Goal: Task Accomplishment & Management: Manage account settings

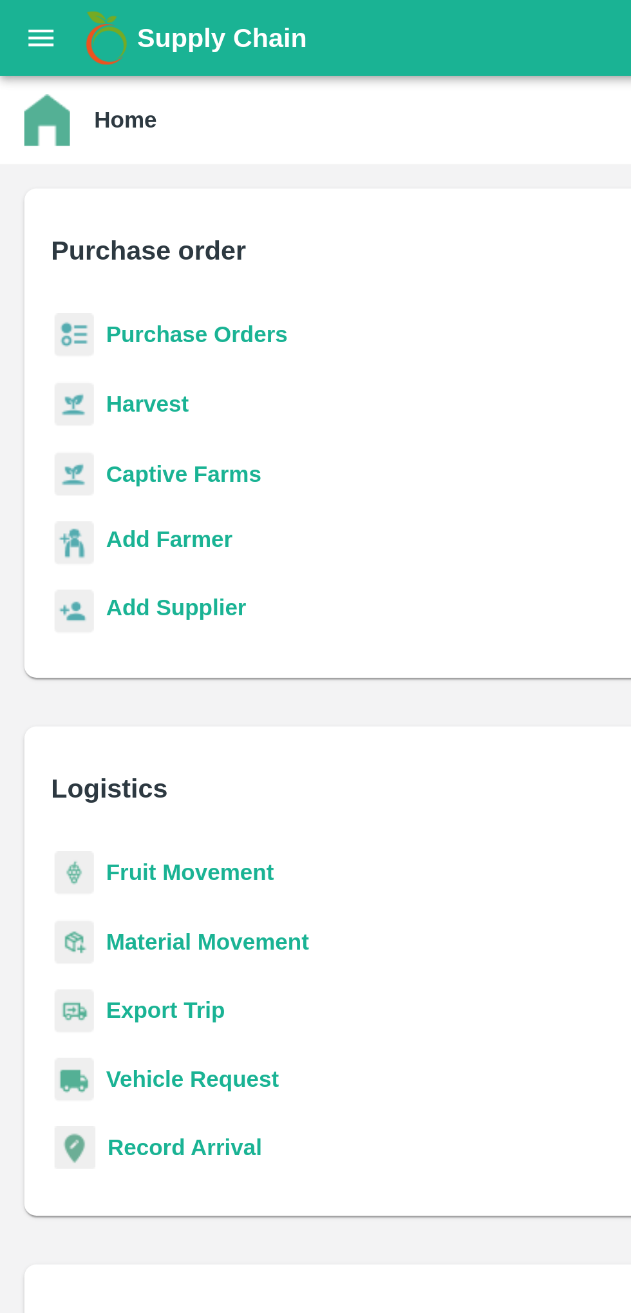
click at [30, 16] on button "open drawer" at bounding box center [18, 16] width 30 height 30
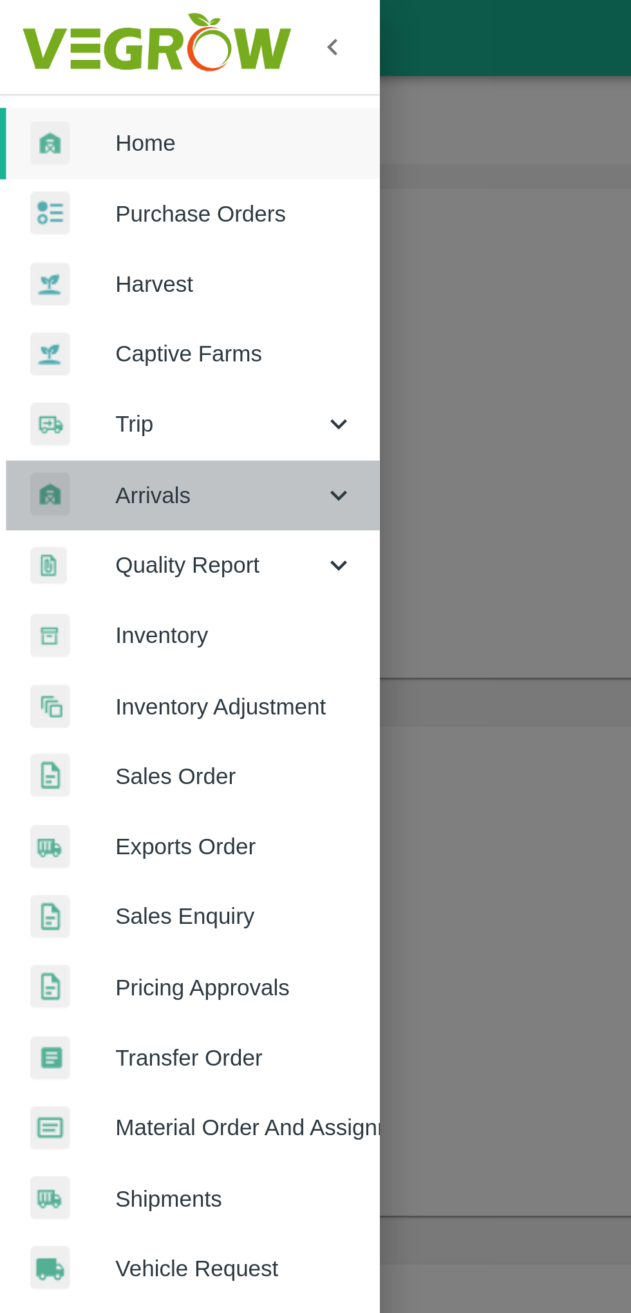
click at [64, 214] on span "Arrivals" at bounding box center [93, 210] width 88 height 14
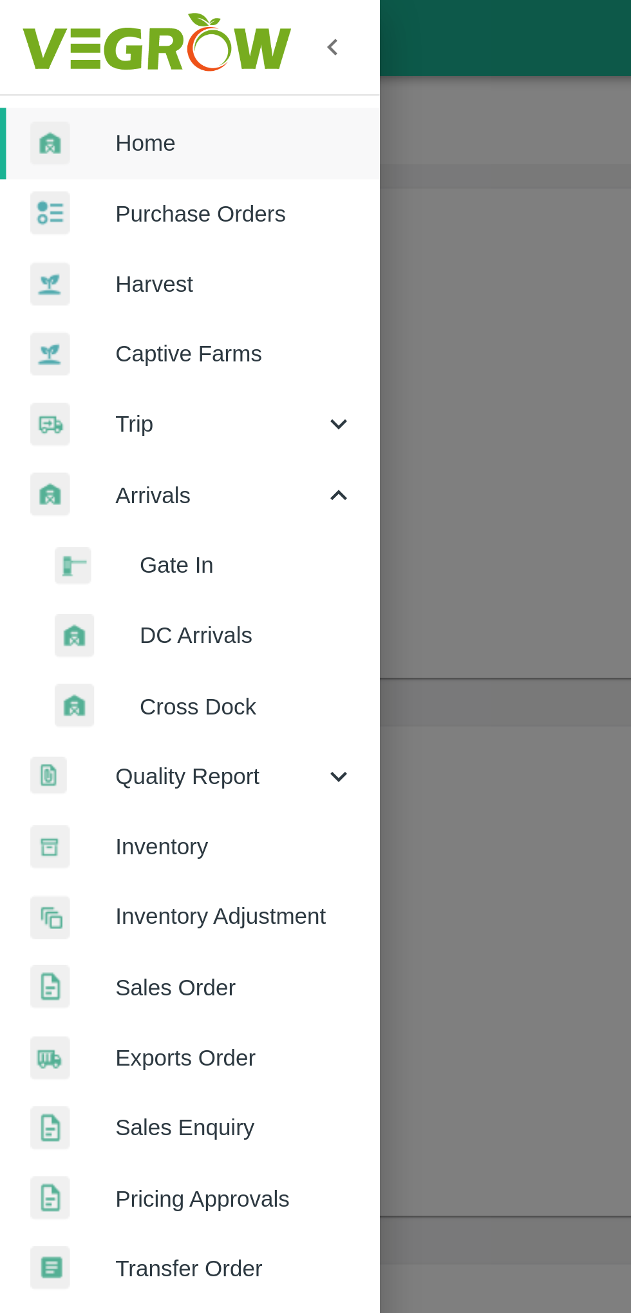
click at [79, 268] on span "DC Arrivals" at bounding box center [104, 269] width 91 height 14
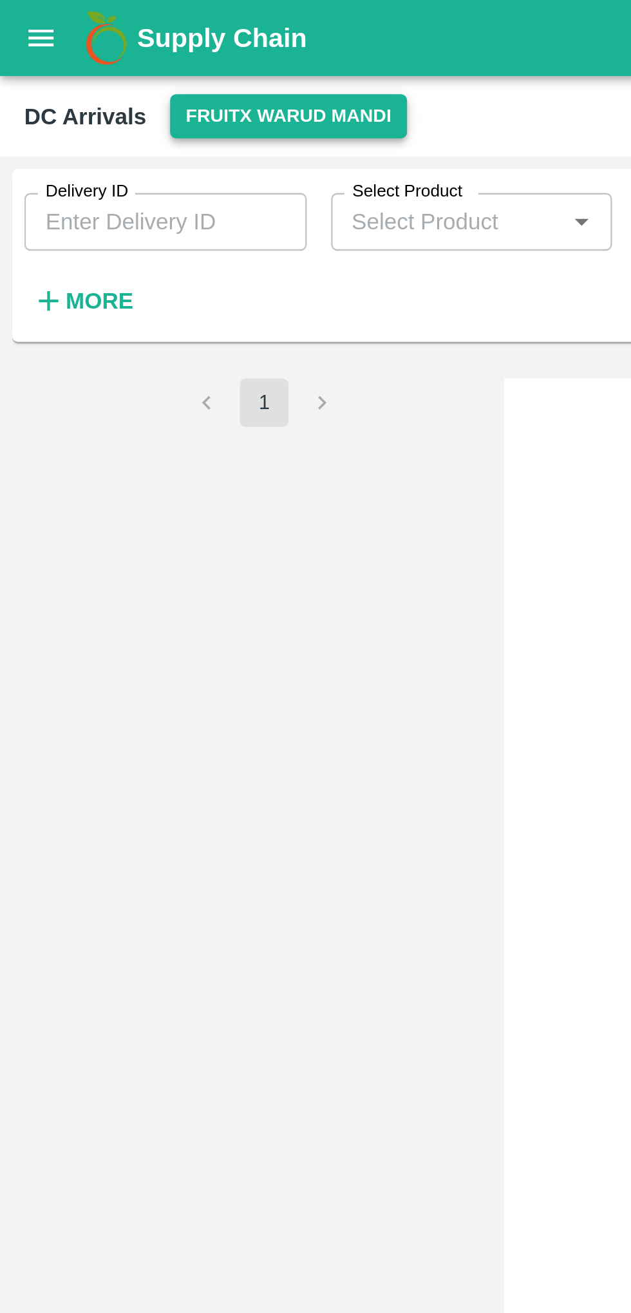
click at [106, 48] on button "FruitX Warud Mandi" at bounding box center [122, 49] width 100 height 19
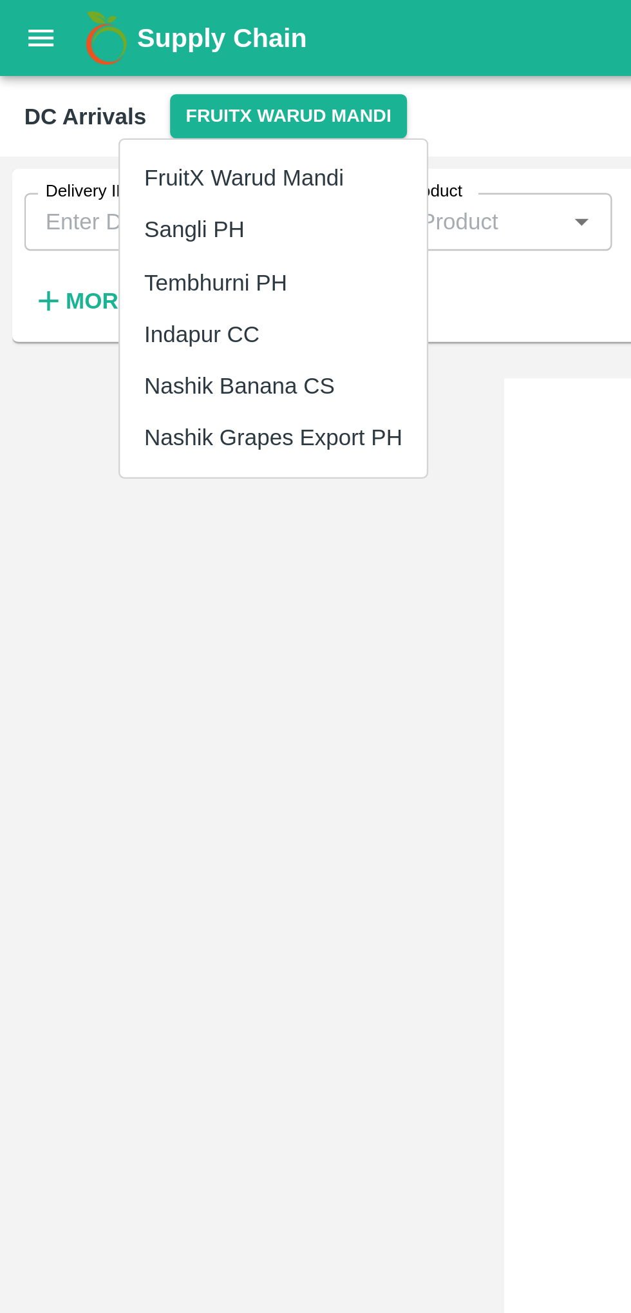
click at [78, 136] on li "Indapur CC" at bounding box center [116, 142] width 130 height 22
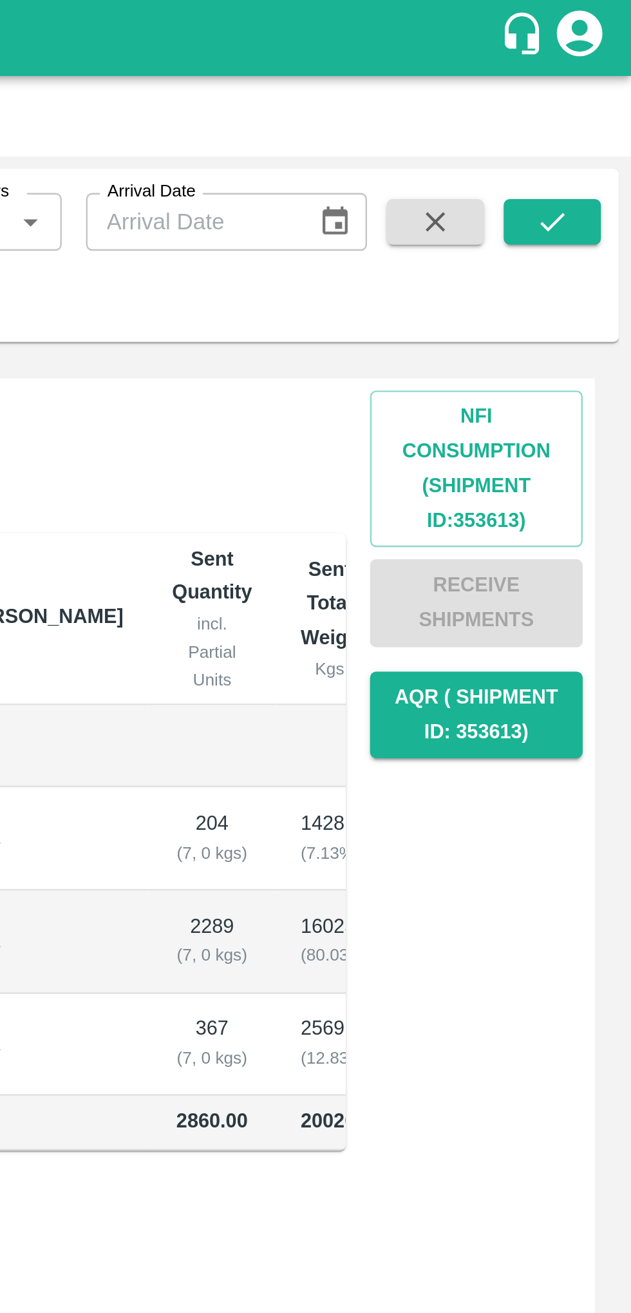
click at [594, 256] on div "Nfi Consumption (SHIPMENT ID: 353613 ) Receive Shipments AQR ( Shipment Id: 353…" at bounding box center [565, 246] width 90 height 161
click at [584, 198] on button "Nfi Consumption (SHIPMENT ID: 353613 )" at bounding box center [565, 199] width 90 height 66
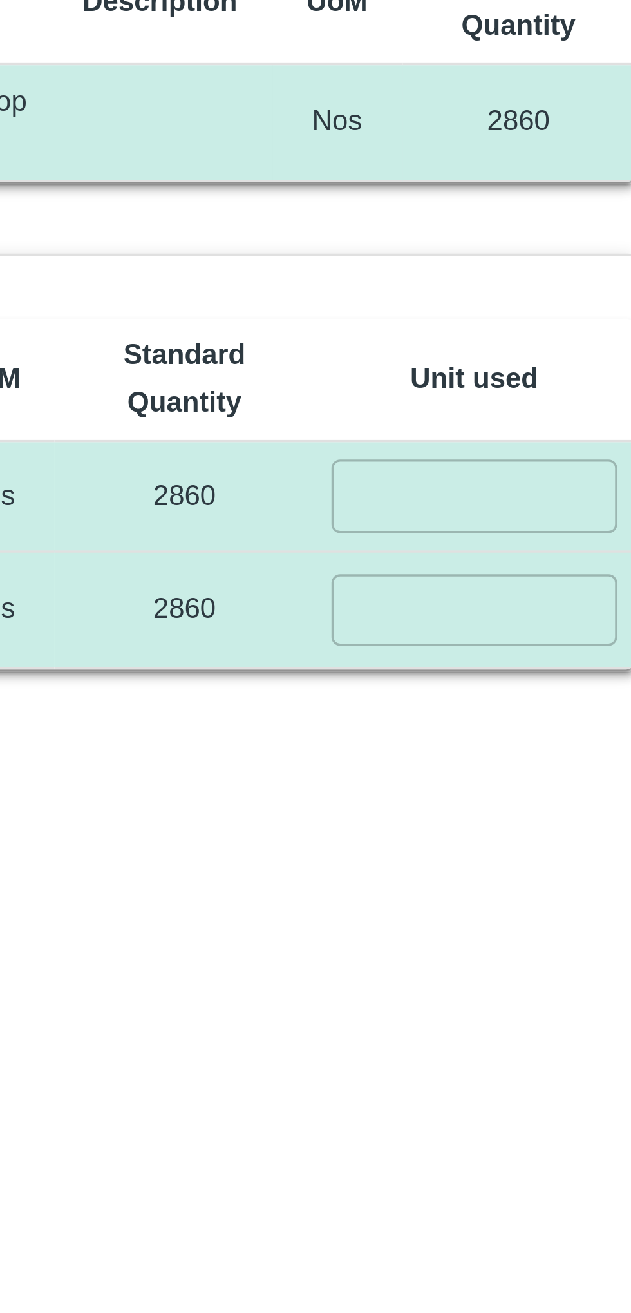
click at [575, 321] on input "number" at bounding box center [568, 321] width 85 height 21
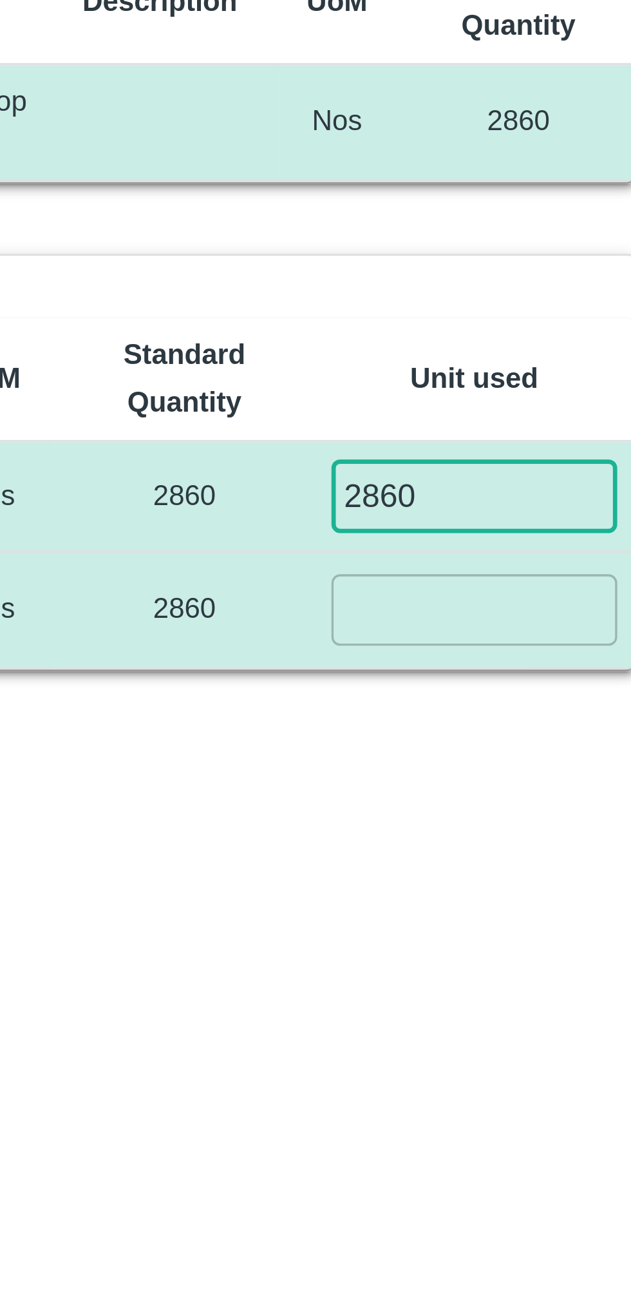
type input "2860"
click at [571, 350] on input "number" at bounding box center [568, 355] width 85 height 21
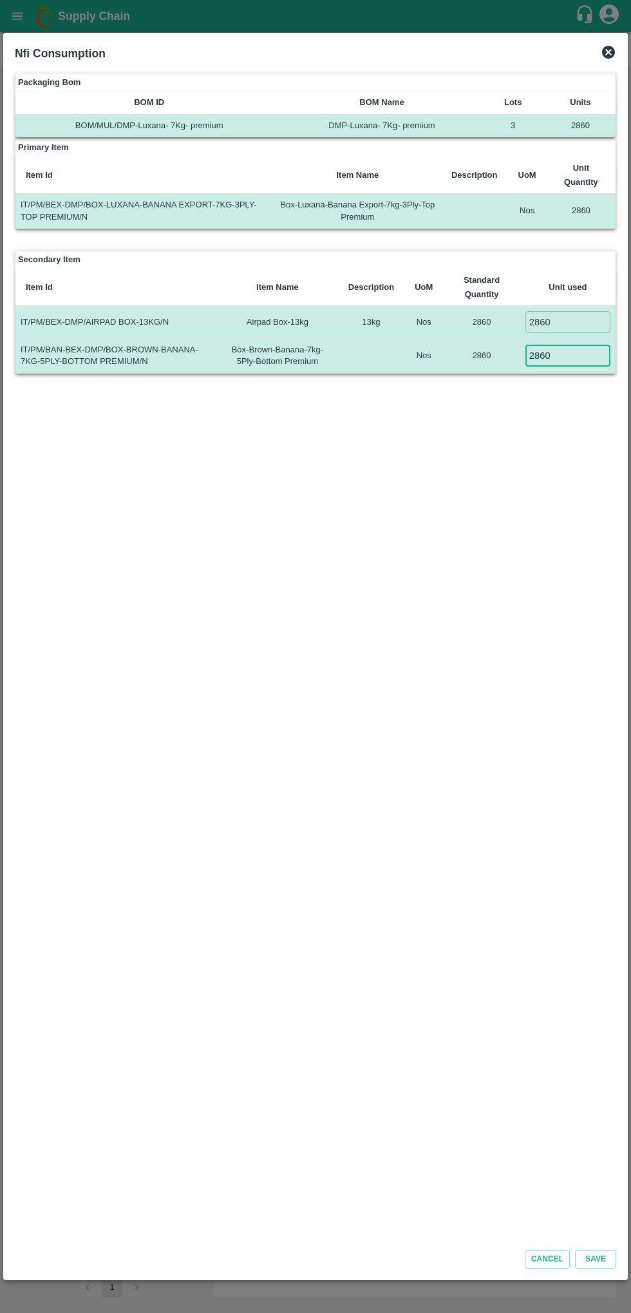
type input "2860"
click at [497, 714] on div "Packaging Bom BOM ID BOM Name Lots Units BOM/MUL/DMP-Luxana- 7Kg- premium DMP-L…" at bounding box center [316, 654] width 612 height 1172
click at [570, 323] on input "2860" at bounding box center [568, 321] width 85 height 21
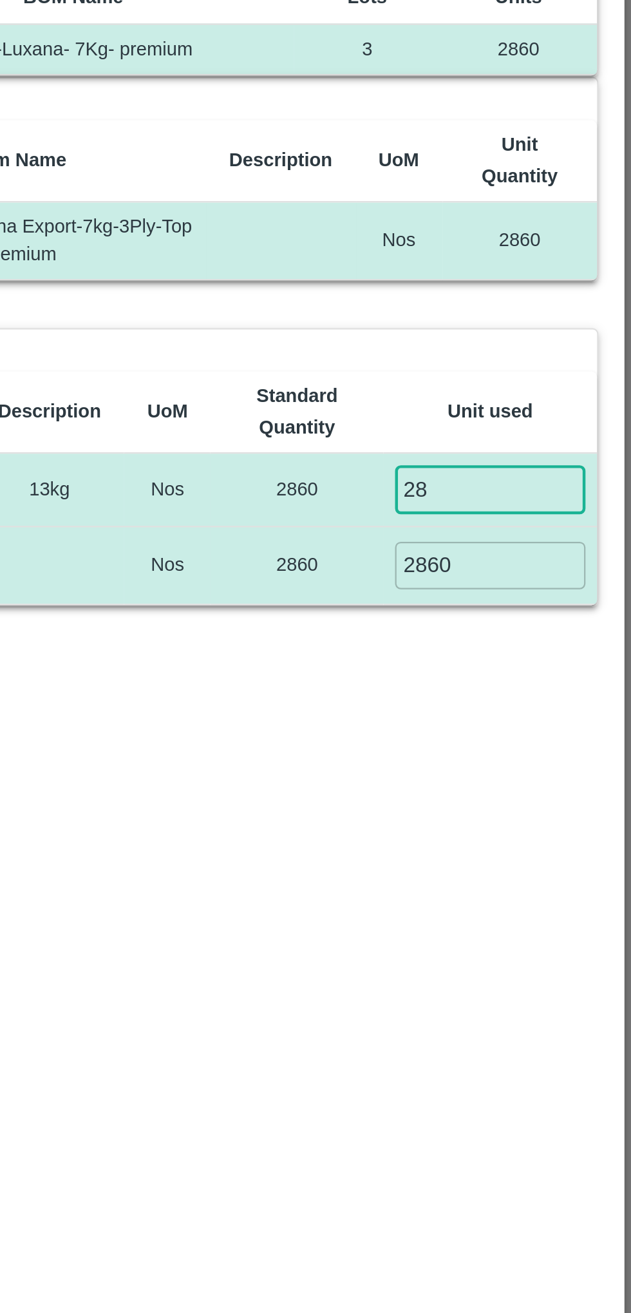
type input "2"
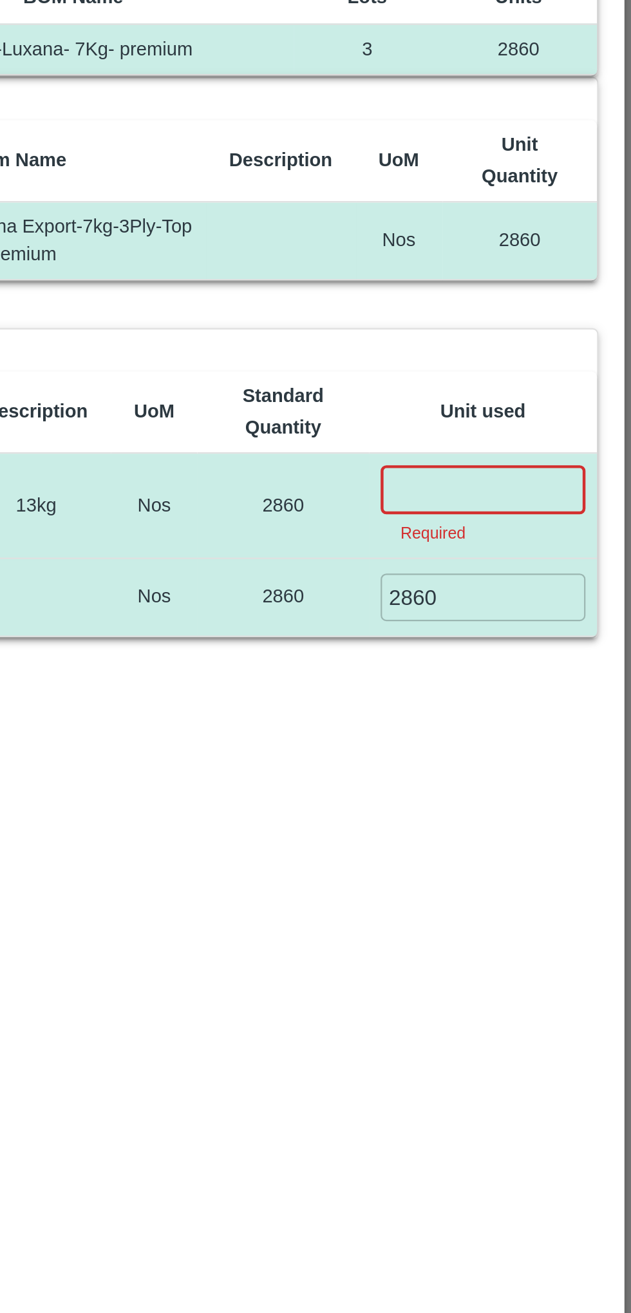
click at [563, 456] on div "Packaging Bom BOM ID BOM Name Lots Units BOM/MUL/DMP-Luxana- 7Kg- premium DMP-L…" at bounding box center [316, 654] width 612 height 1172
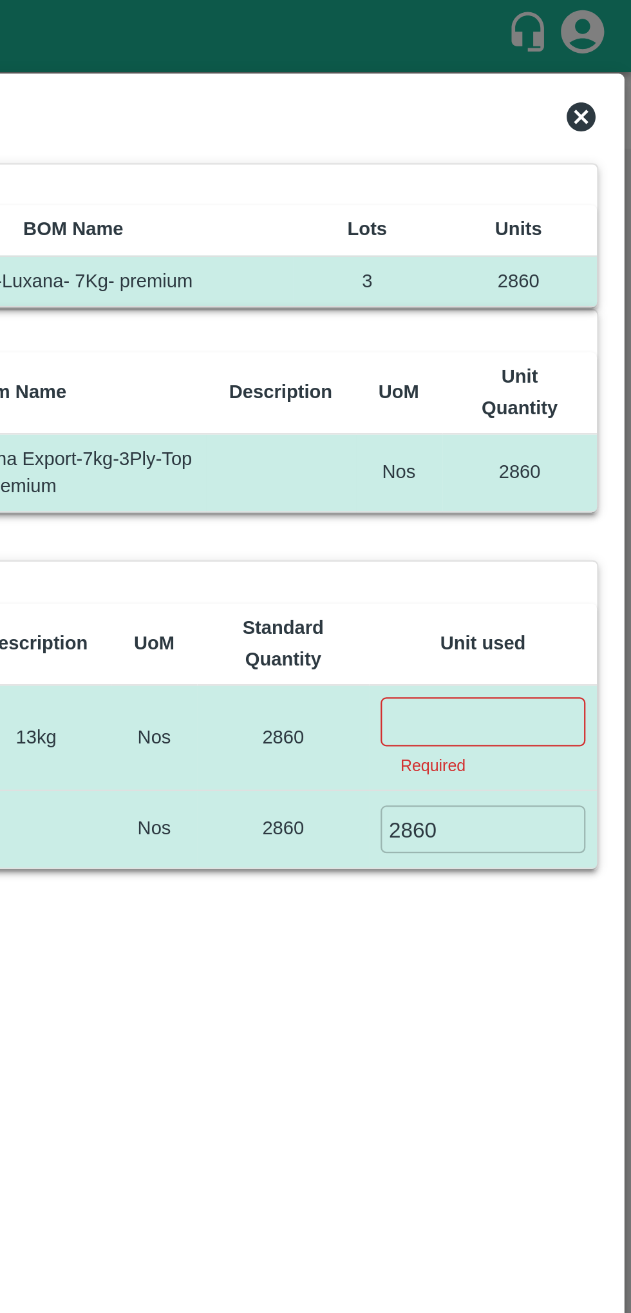
click at [606, 54] on icon at bounding box center [608, 51] width 15 height 15
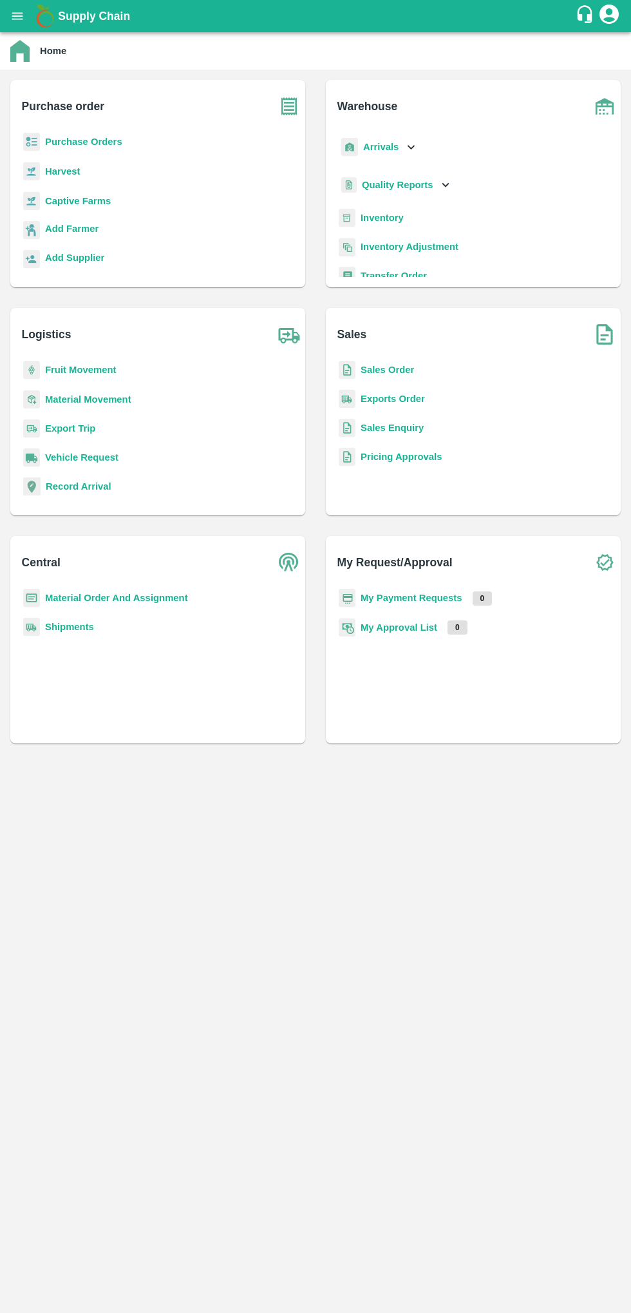
click at [20, 16] on icon "open drawer" at bounding box center [17, 15] width 11 height 7
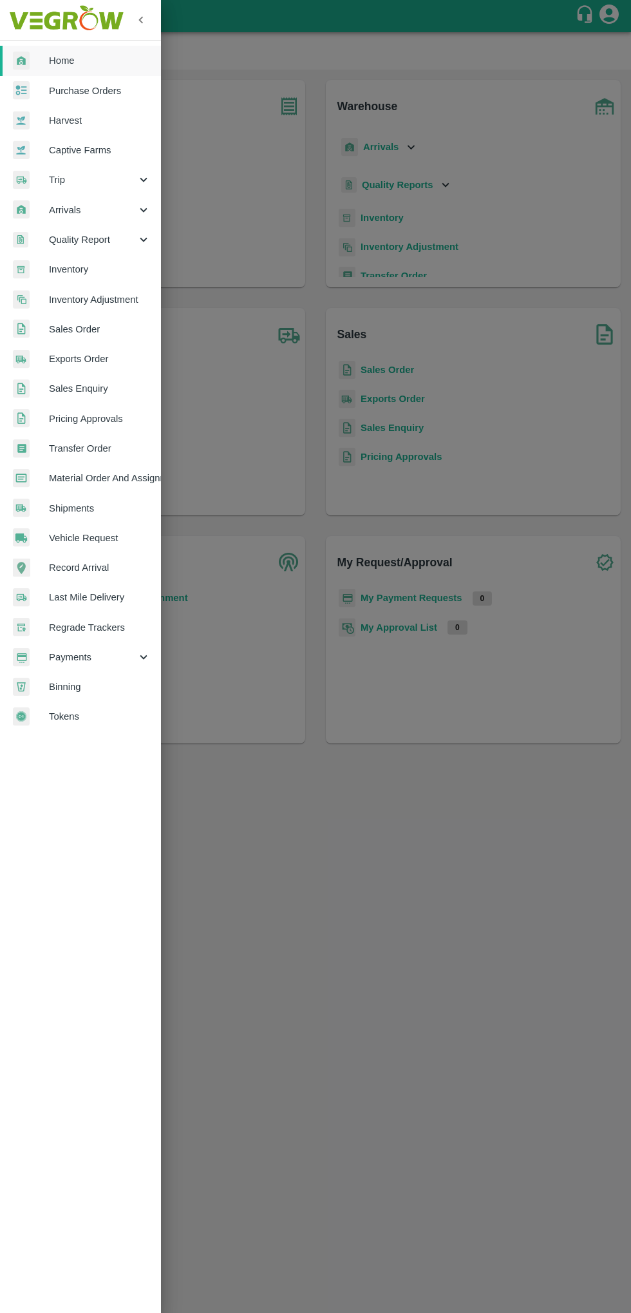
click at [64, 210] on span "Arrivals" at bounding box center [93, 210] width 88 height 14
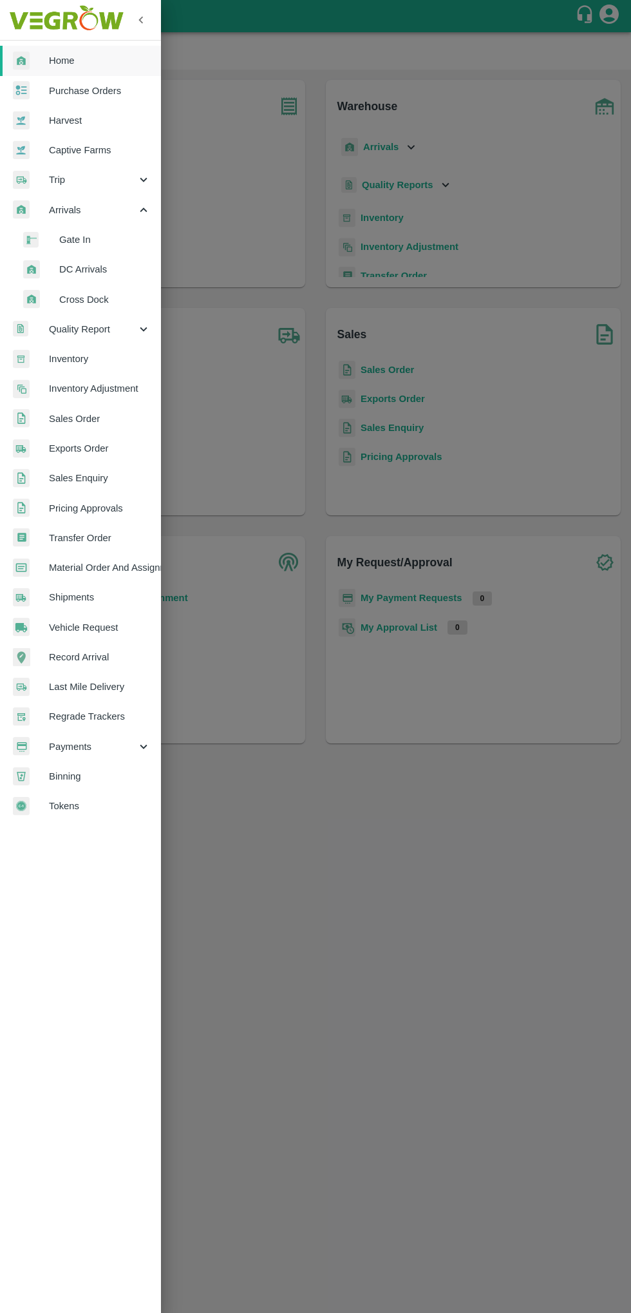
click at [81, 274] on span "DC Arrivals" at bounding box center [104, 269] width 91 height 14
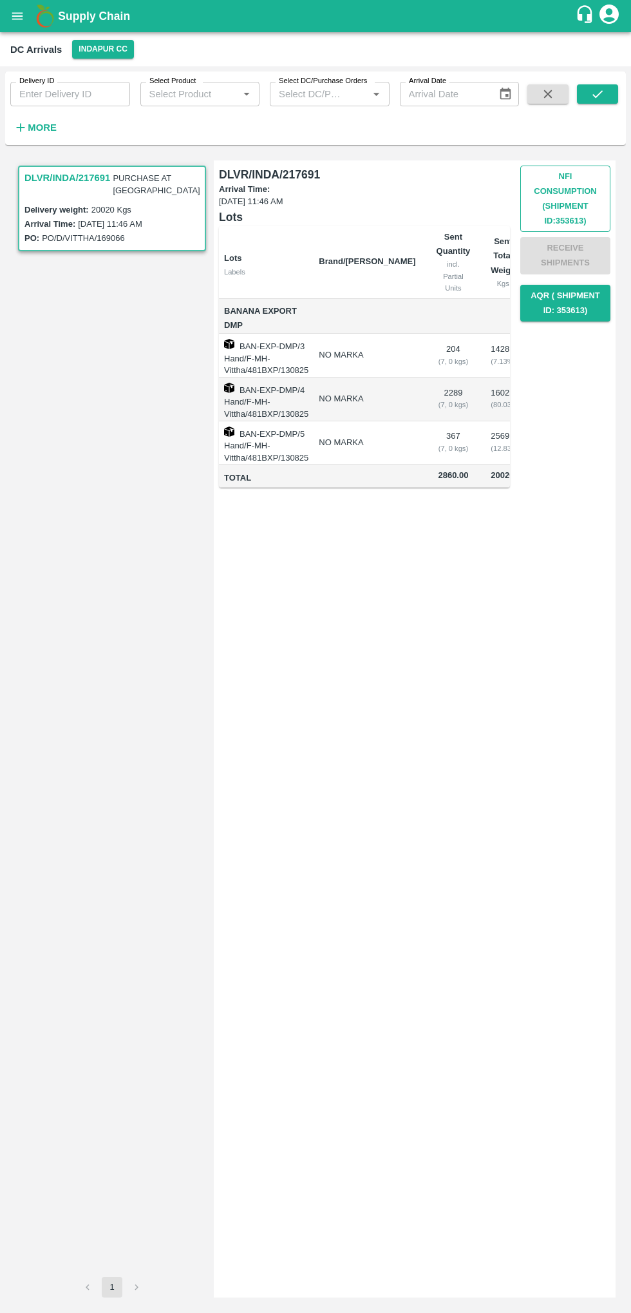
click at [555, 204] on button "Nfi Consumption (SHIPMENT ID: 353613 )" at bounding box center [565, 199] width 90 height 66
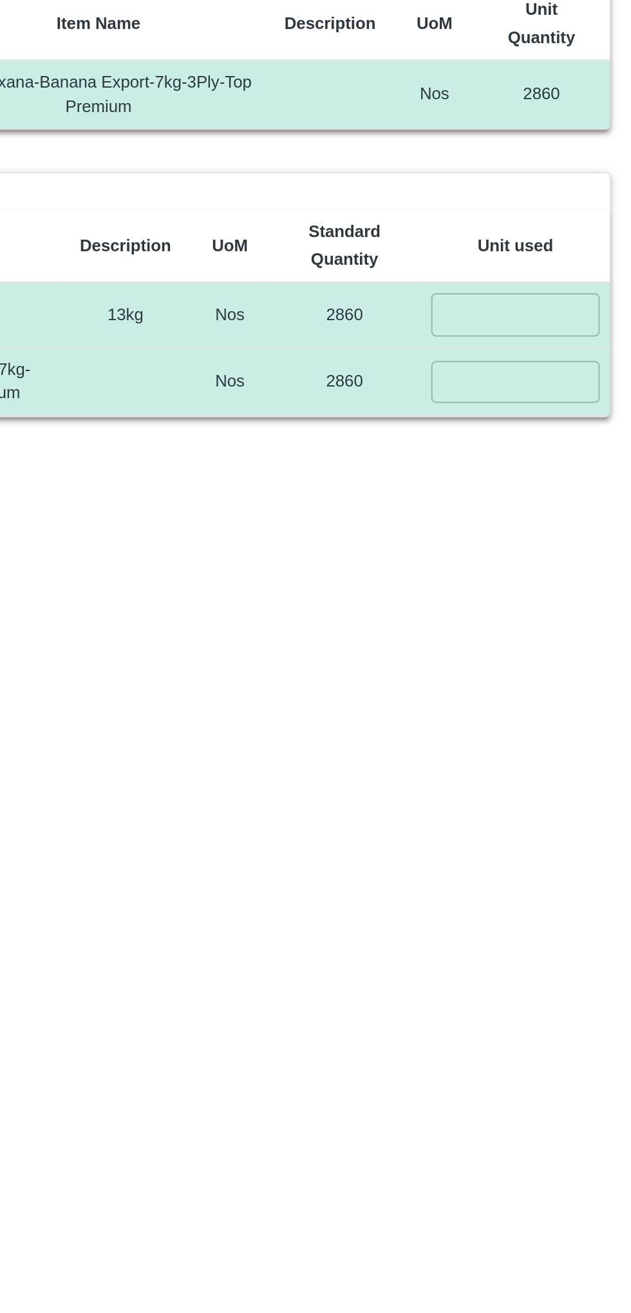
click at [577, 323] on input "number" at bounding box center [568, 321] width 85 height 21
type input "0"
click at [563, 349] on input "number" at bounding box center [568, 355] width 85 height 21
type input "2860"
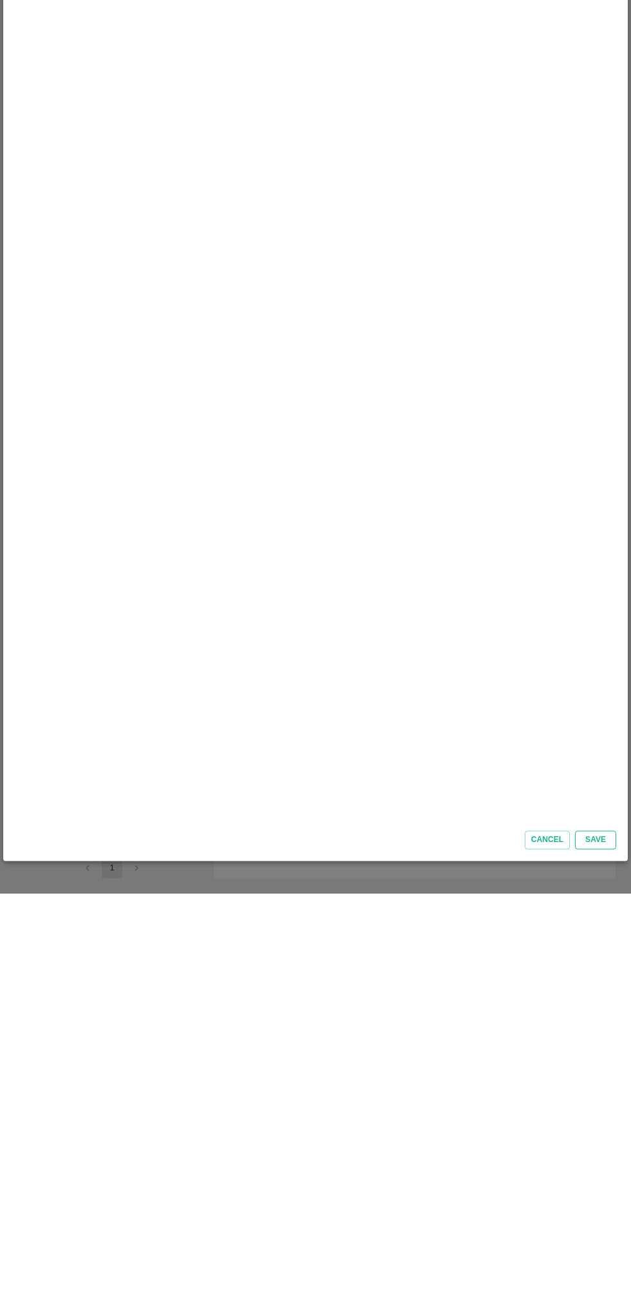
click at [604, 1260] on button "Save" at bounding box center [595, 1259] width 41 height 19
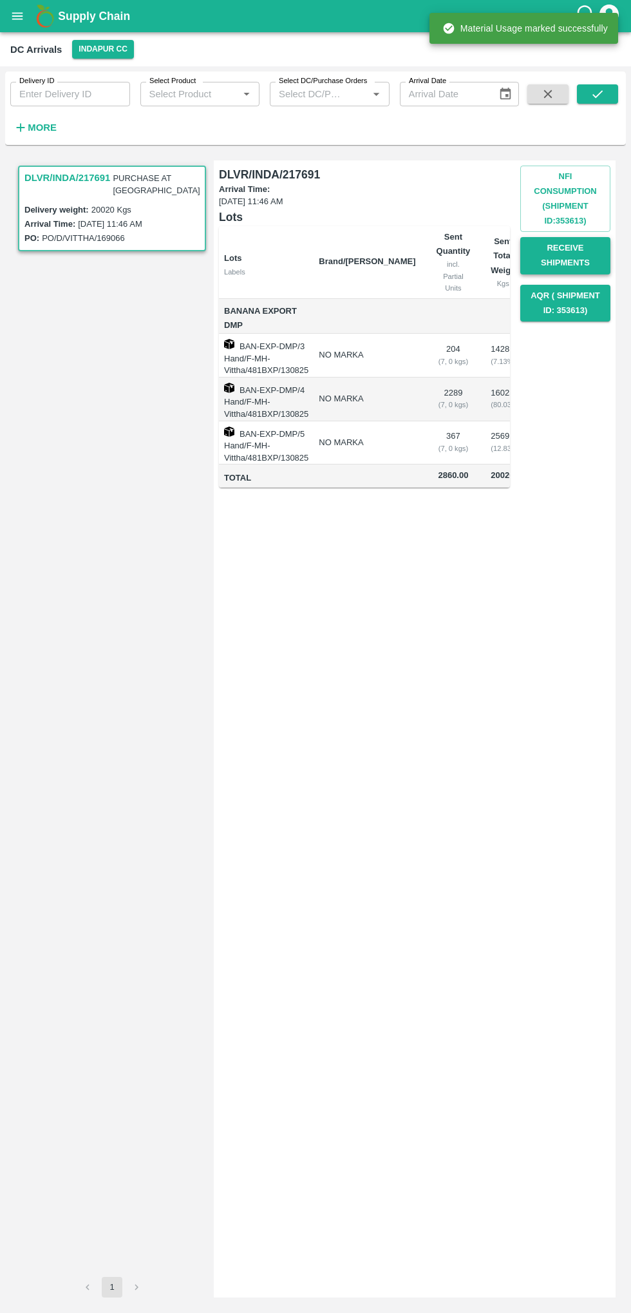
click at [573, 263] on button "Receive Shipments" at bounding box center [565, 255] width 90 height 37
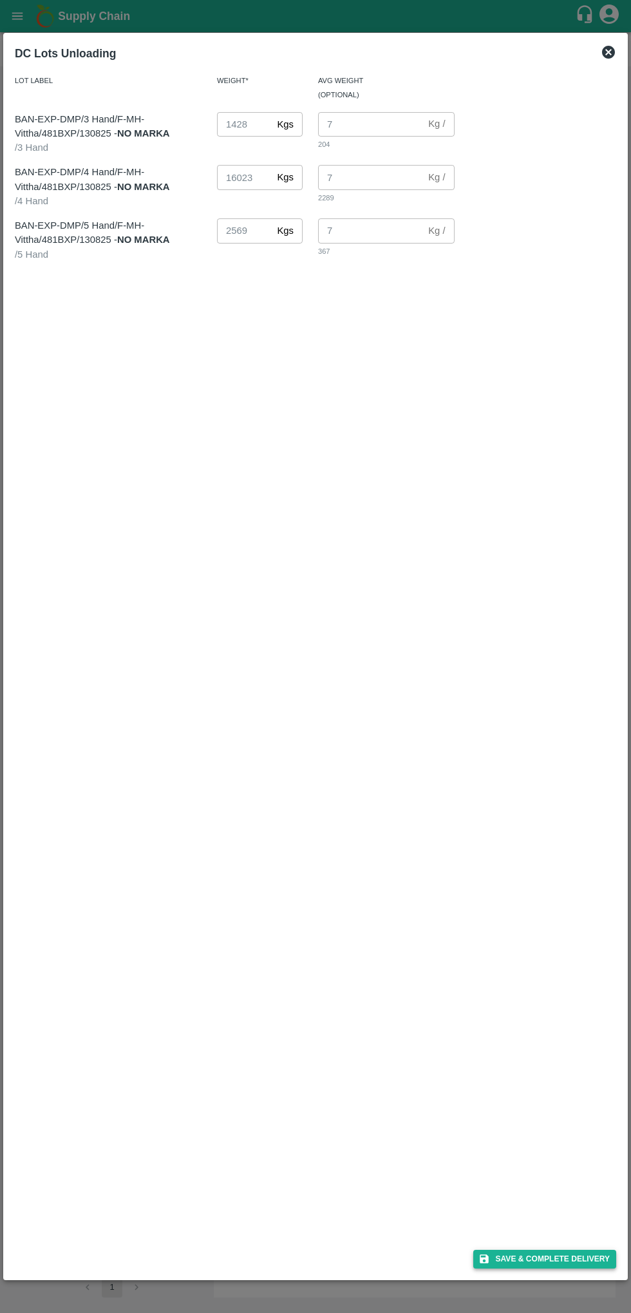
click at [589, 1256] on button "Save & Complete Delivery" at bounding box center [544, 1259] width 143 height 19
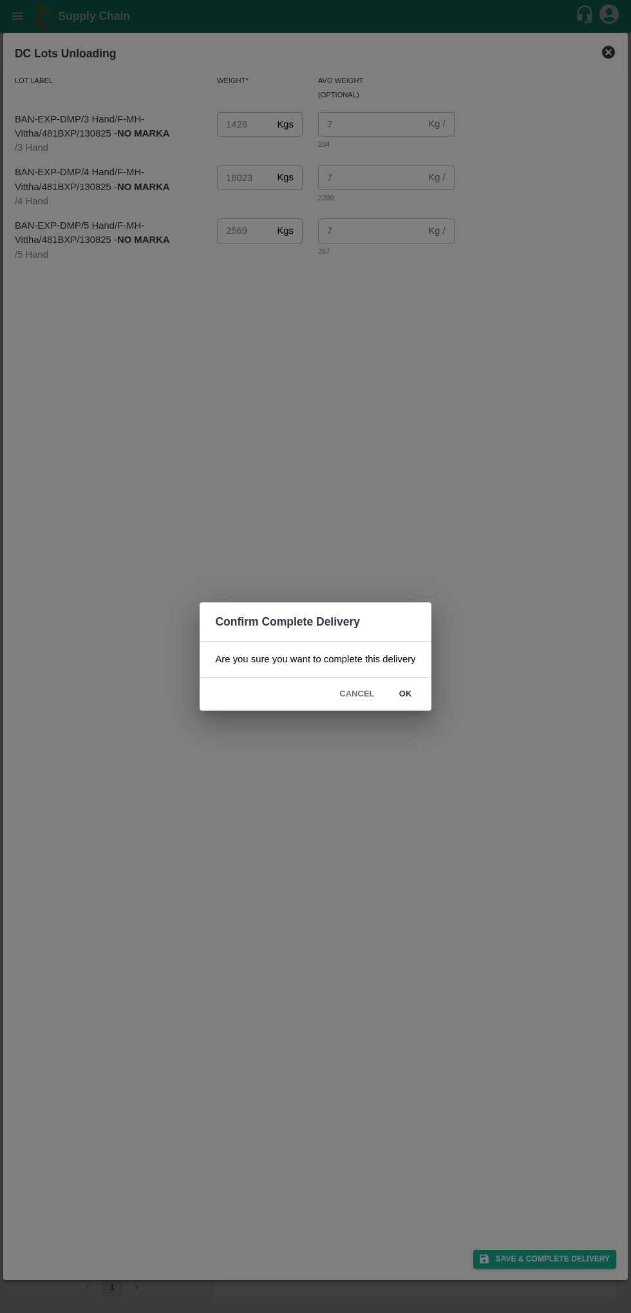
click at [405, 693] on button "ok" at bounding box center [405, 694] width 41 height 23
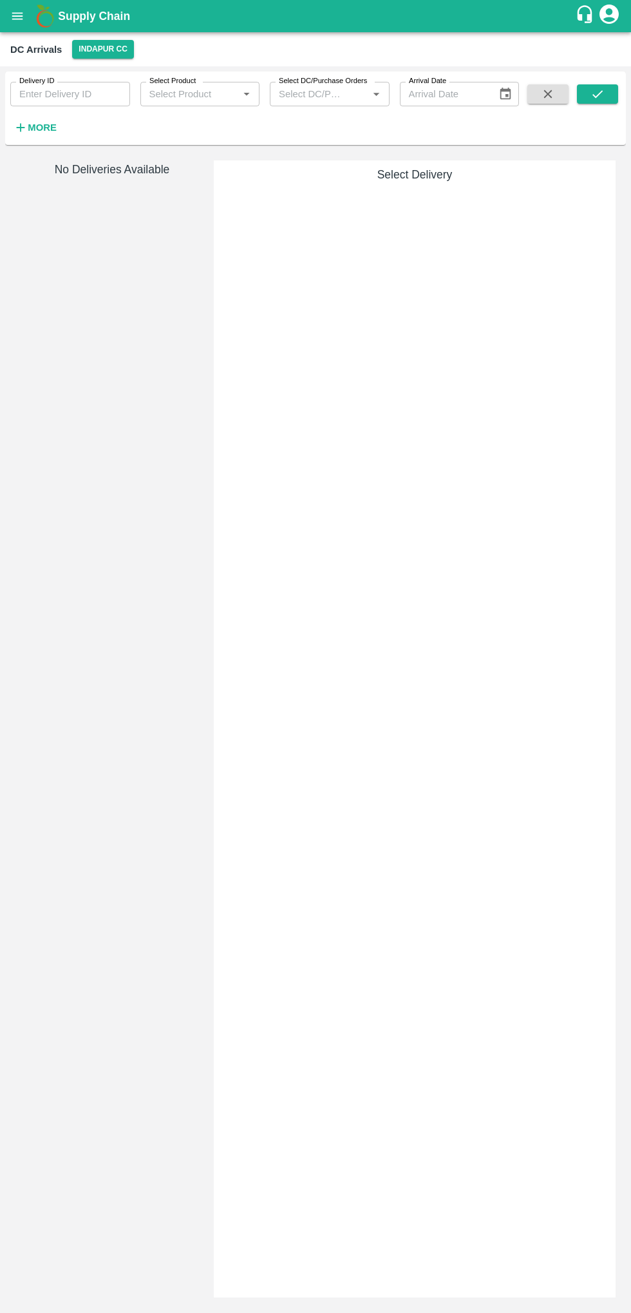
click at [18, 16] on icon "open drawer" at bounding box center [17, 15] width 11 height 7
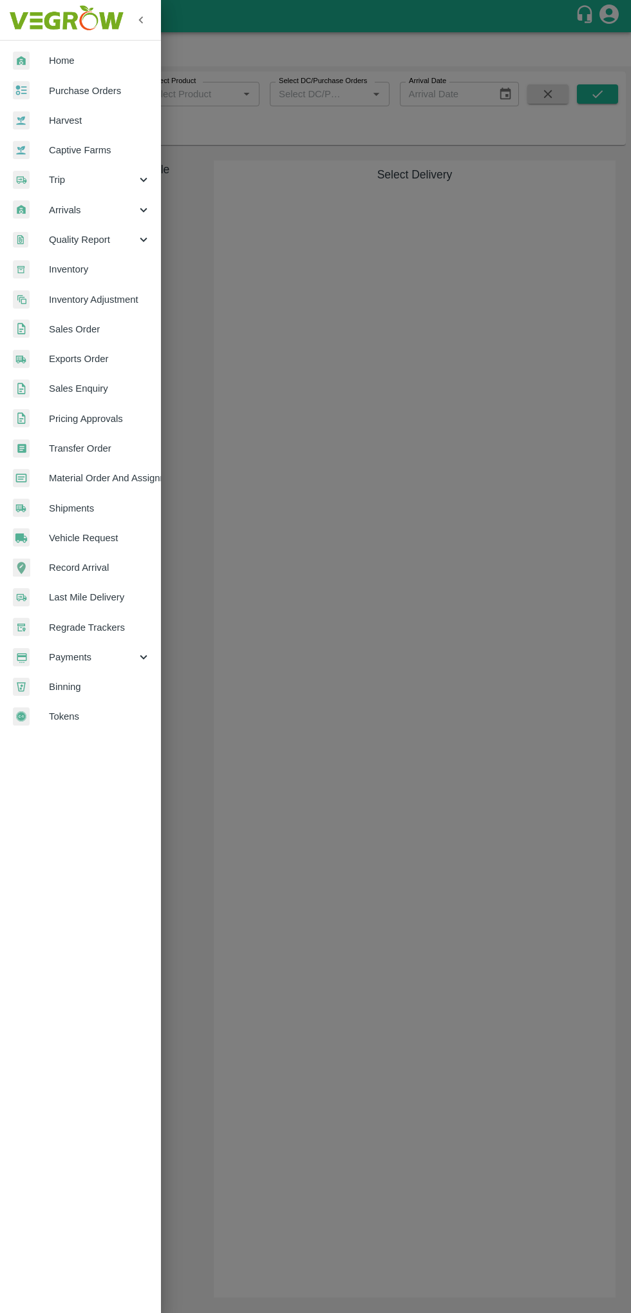
click at [111, 298] on span "Inventory Adjustment" at bounding box center [100, 299] width 102 height 14
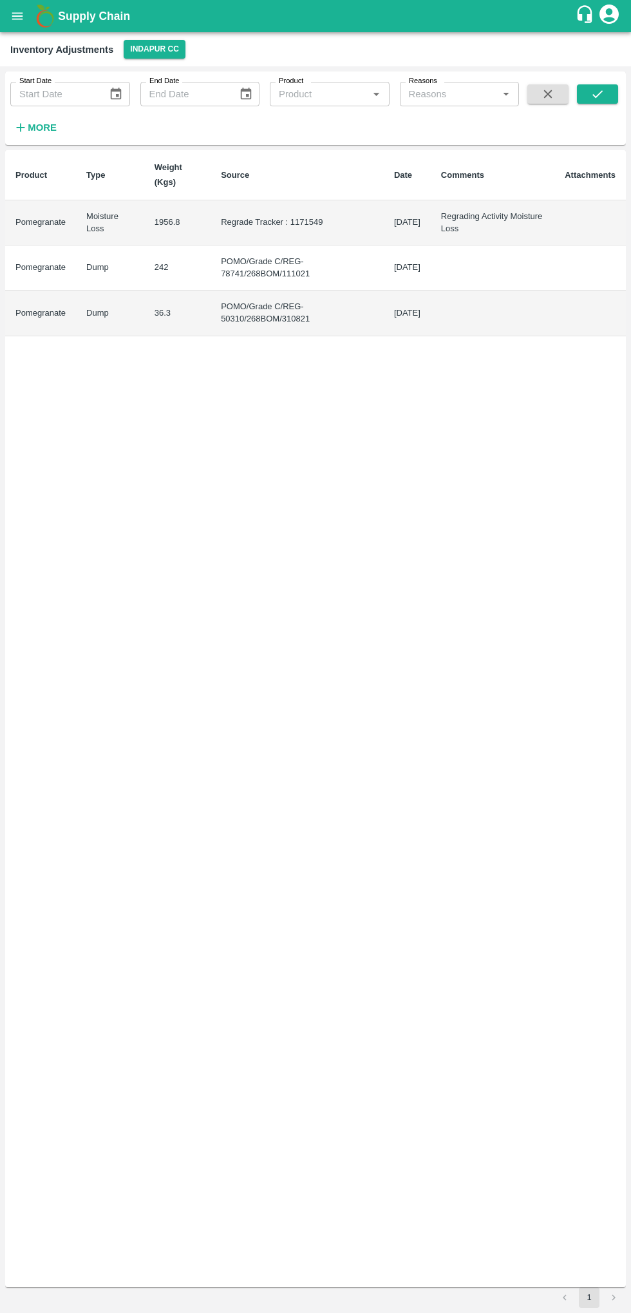
click at [16, 14] on icon "open drawer" at bounding box center [17, 15] width 11 height 7
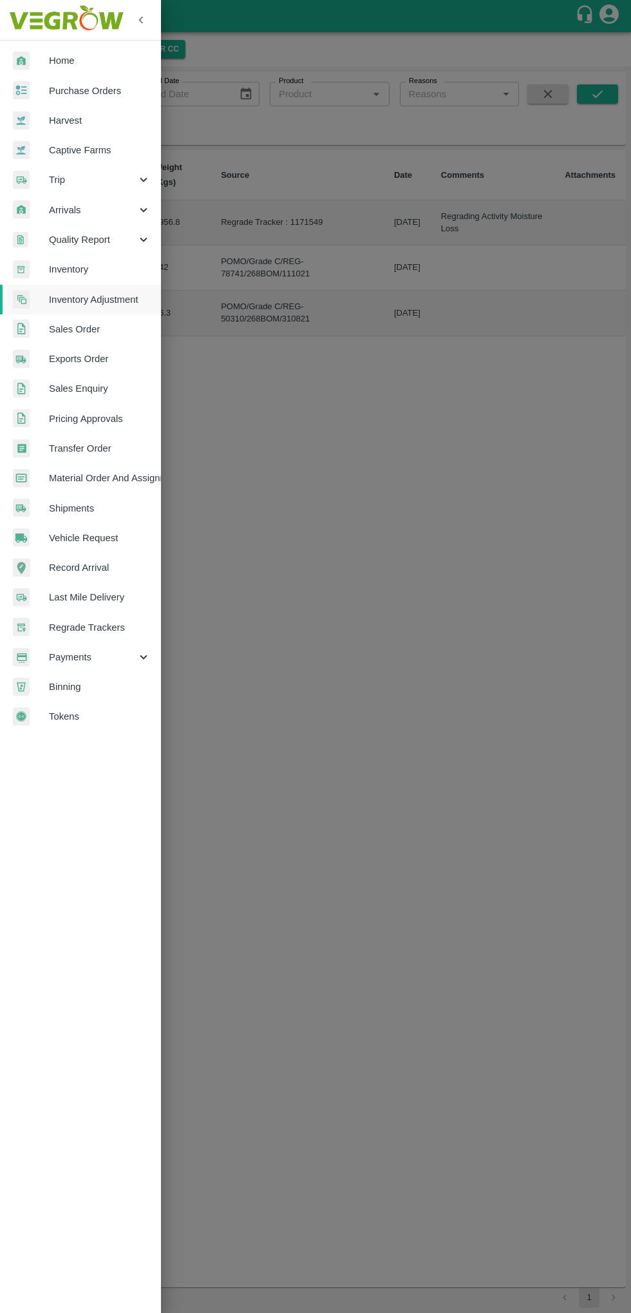
click at [120, 263] on span "Inventory" at bounding box center [100, 269] width 102 height 14
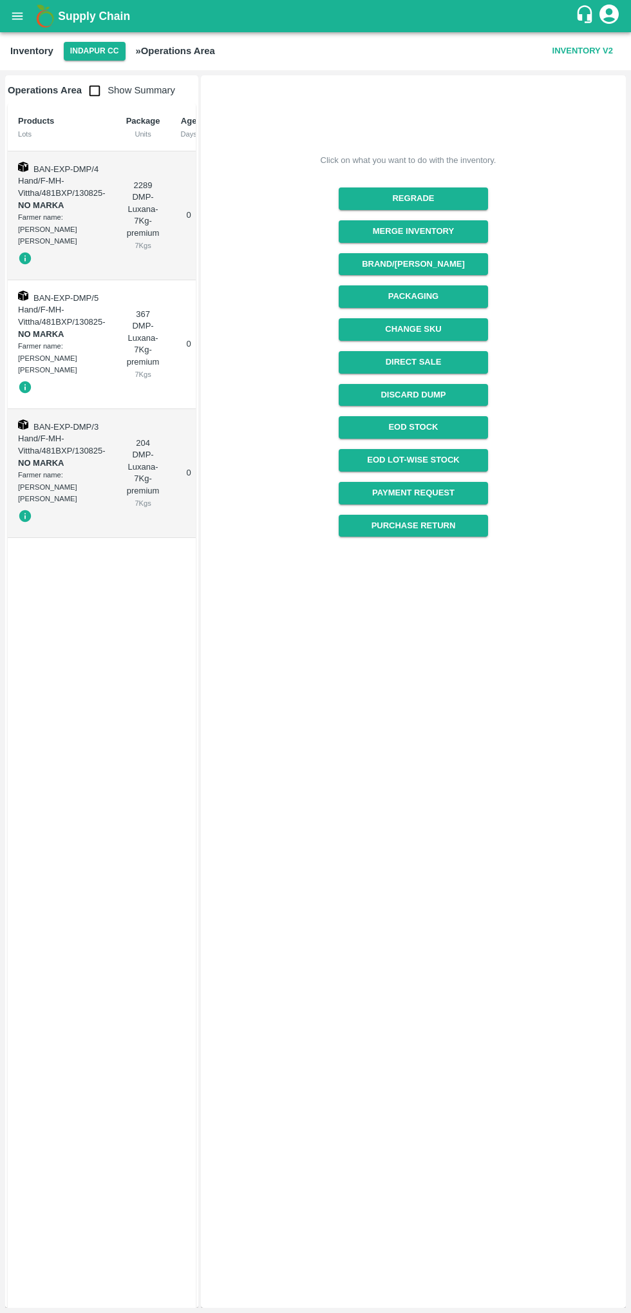
click at [130, 240] on div "7 Kgs" at bounding box center [143, 246] width 34 height 12
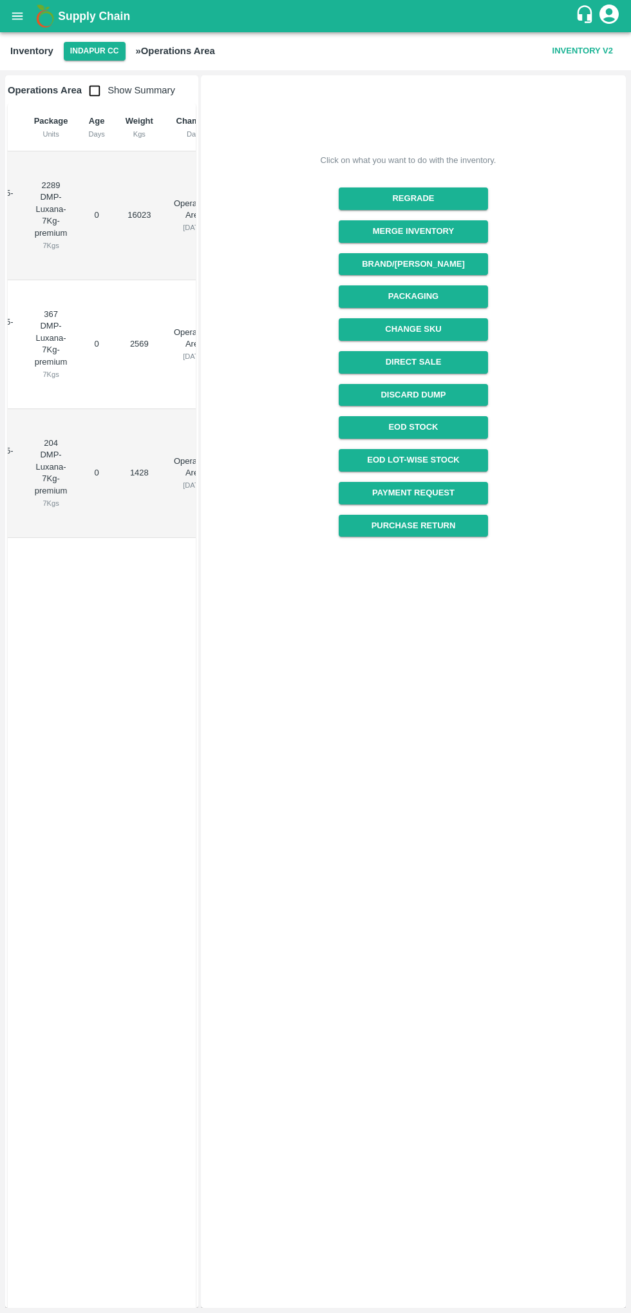
scroll to position [0, 122]
